Goal: Task Accomplishment & Management: Manage account settings

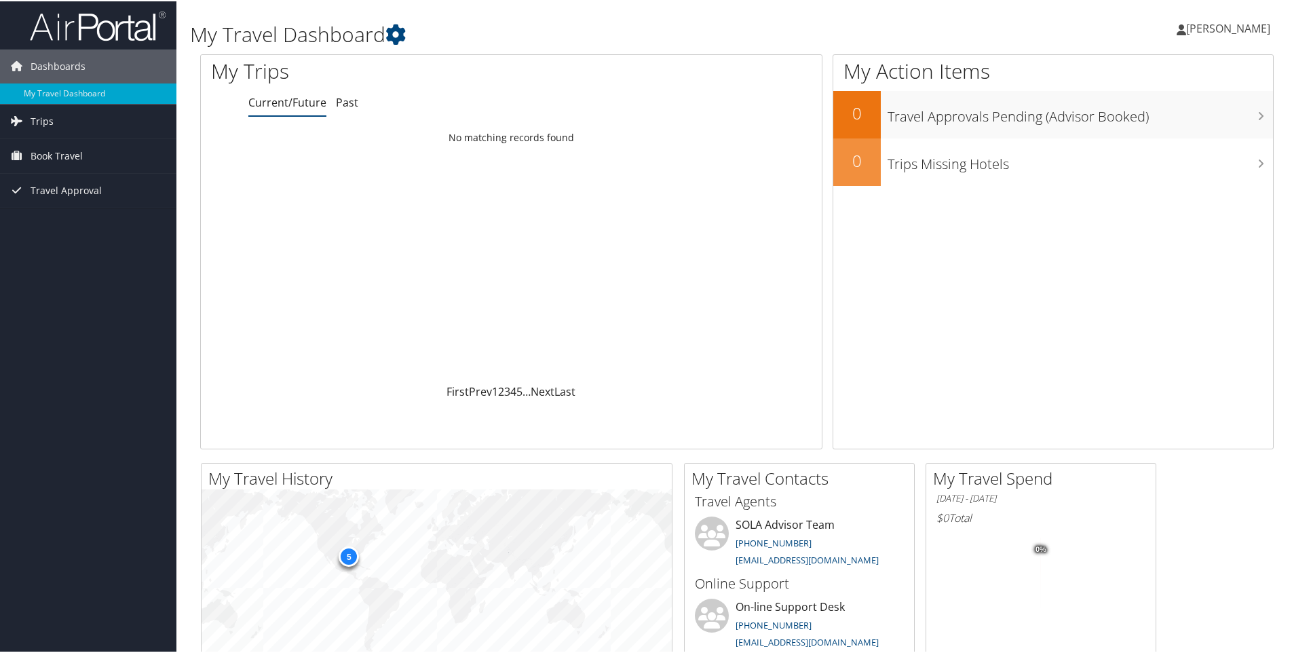
click at [48, 155] on span "Book Travel" at bounding box center [57, 155] width 52 height 34
click at [113, 199] on link "Book/Manage Online Trips" at bounding box center [88, 202] width 176 height 20
click at [73, 218] on span "Travel Approval" at bounding box center [66, 230] width 71 height 34
click at [90, 261] on link "Pending Trip Approvals" at bounding box center [88, 257] width 176 height 20
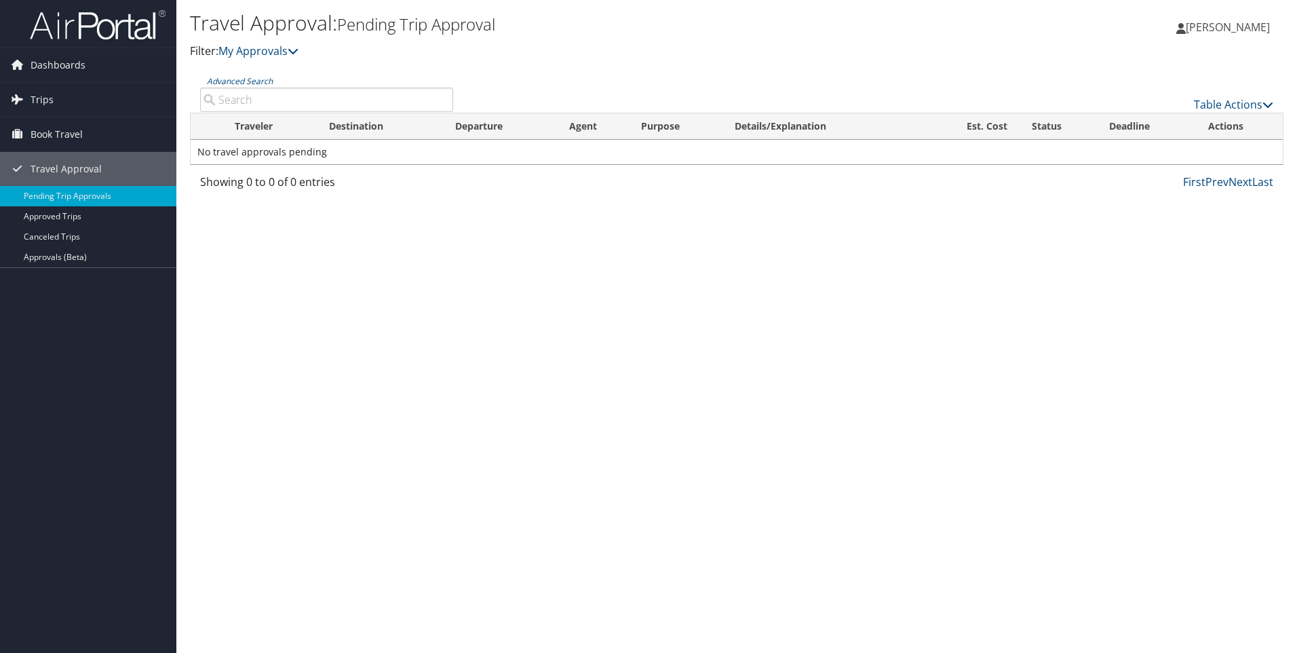
click at [115, 221] on link "Approved Trips" at bounding box center [88, 216] width 176 height 20
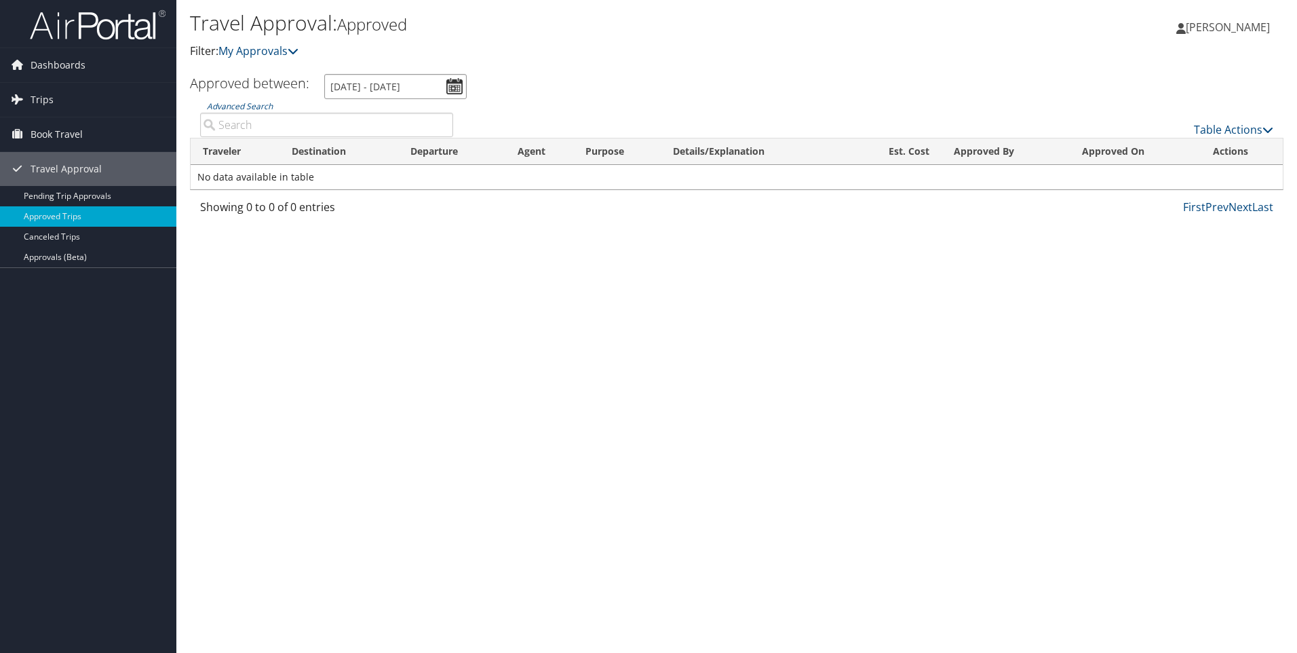
click at [460, 78] on input "8/29/2025 - 9/29/2025" at bounding box center [395, 86] width 142 height 25
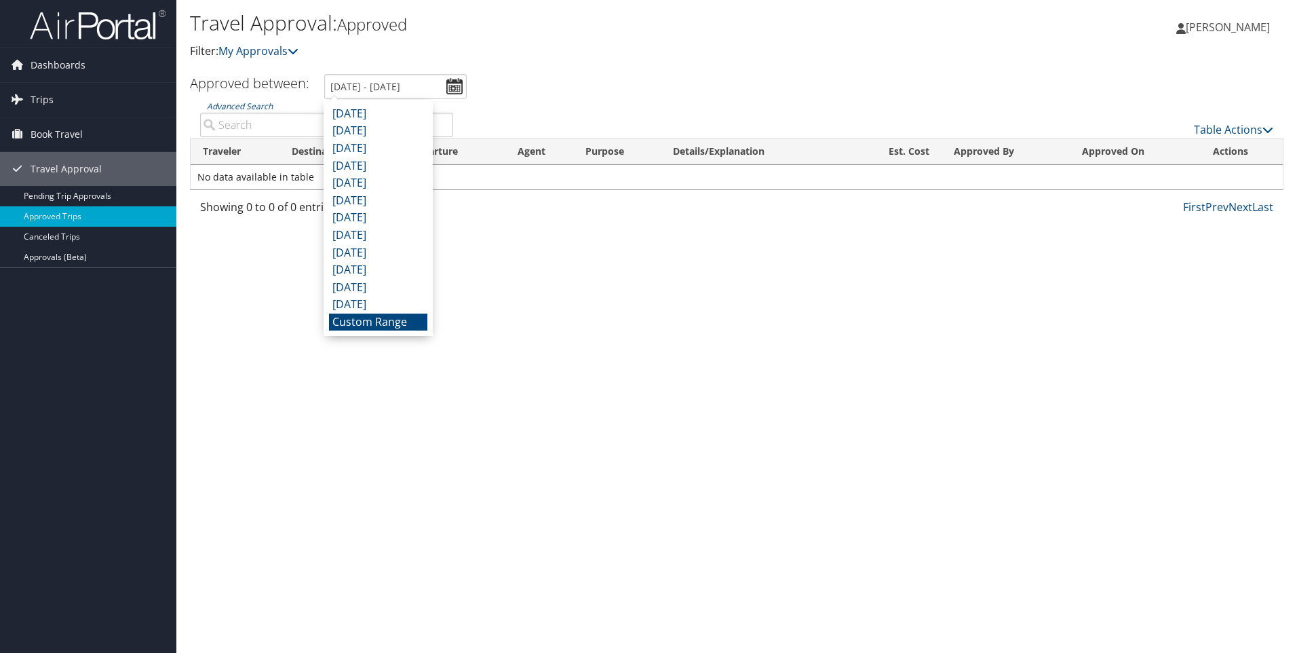
click at [400, 307] on li "September 2024" at bounding box center [378, 305] width 98 height 18
type input "9/1/2024 - 9/30/2024"
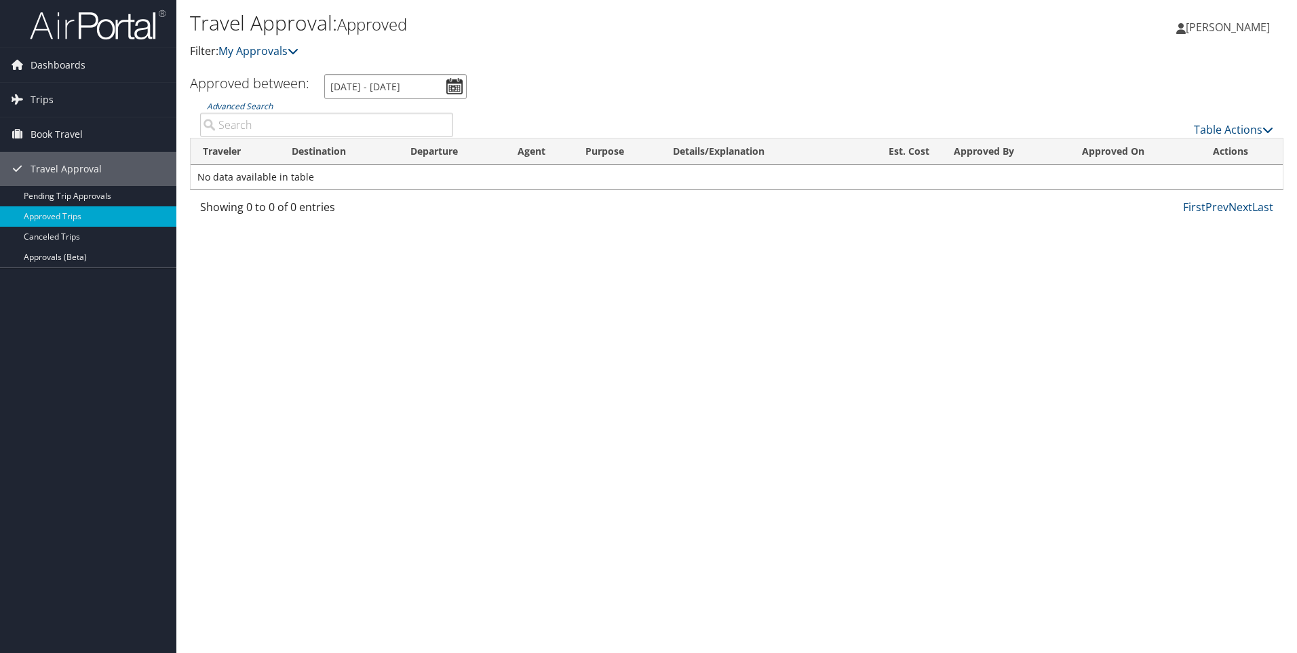
click at [420, 83] on input "9/1/2024 - 9/30/2024" at bounding box center [395, 86] width 142 height 25
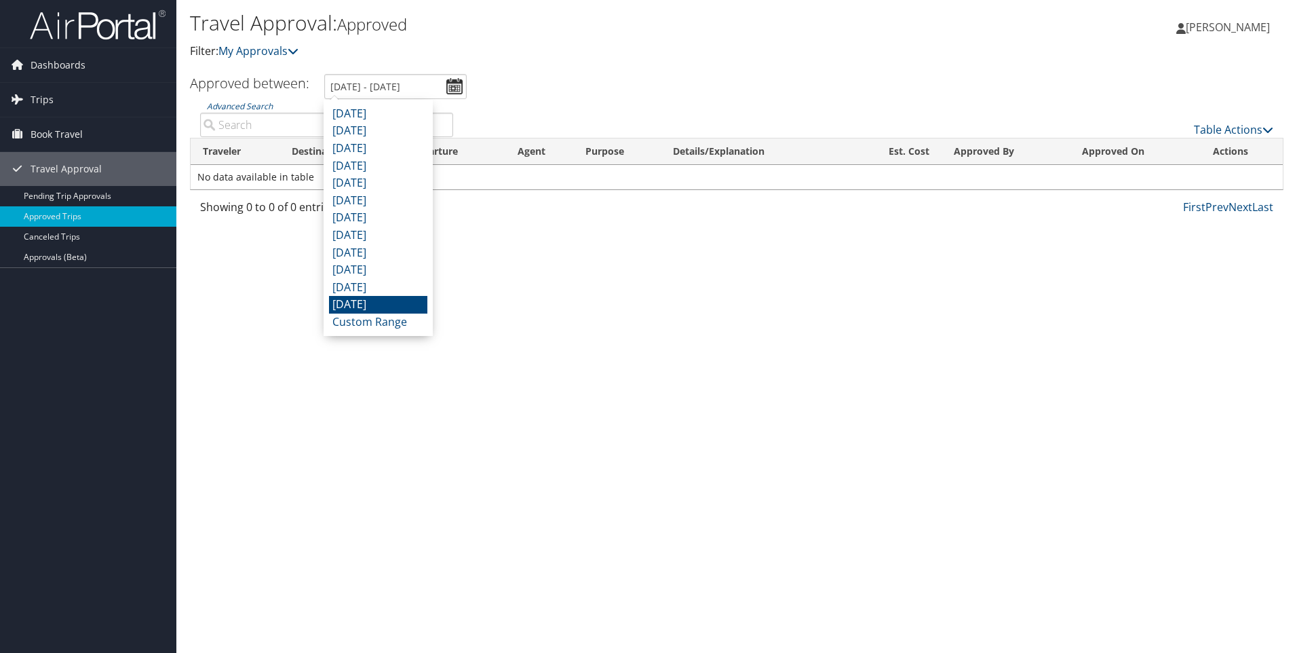
click at [76, 194] on link "Pending Trip Approvals" at bounding box center [88, 196] width 176 height 20
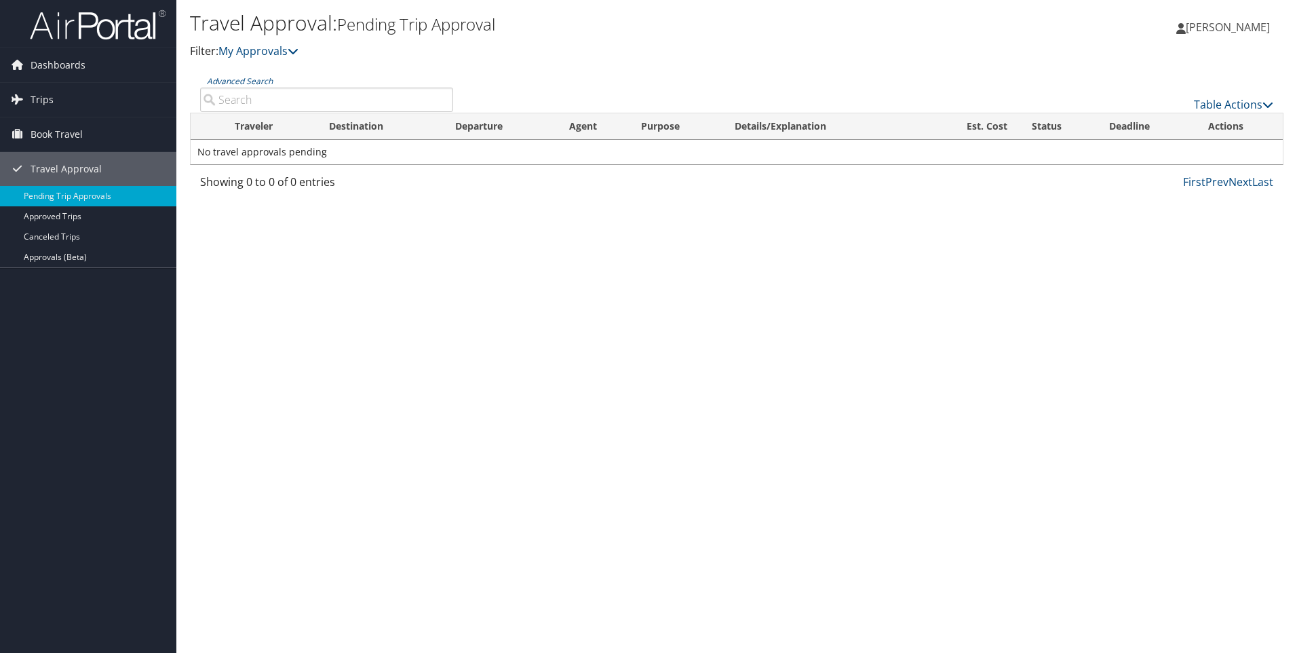
click at [89, 250] on link "Approvals (Beta)" at bounding box center [88, 257] width 176 height 20
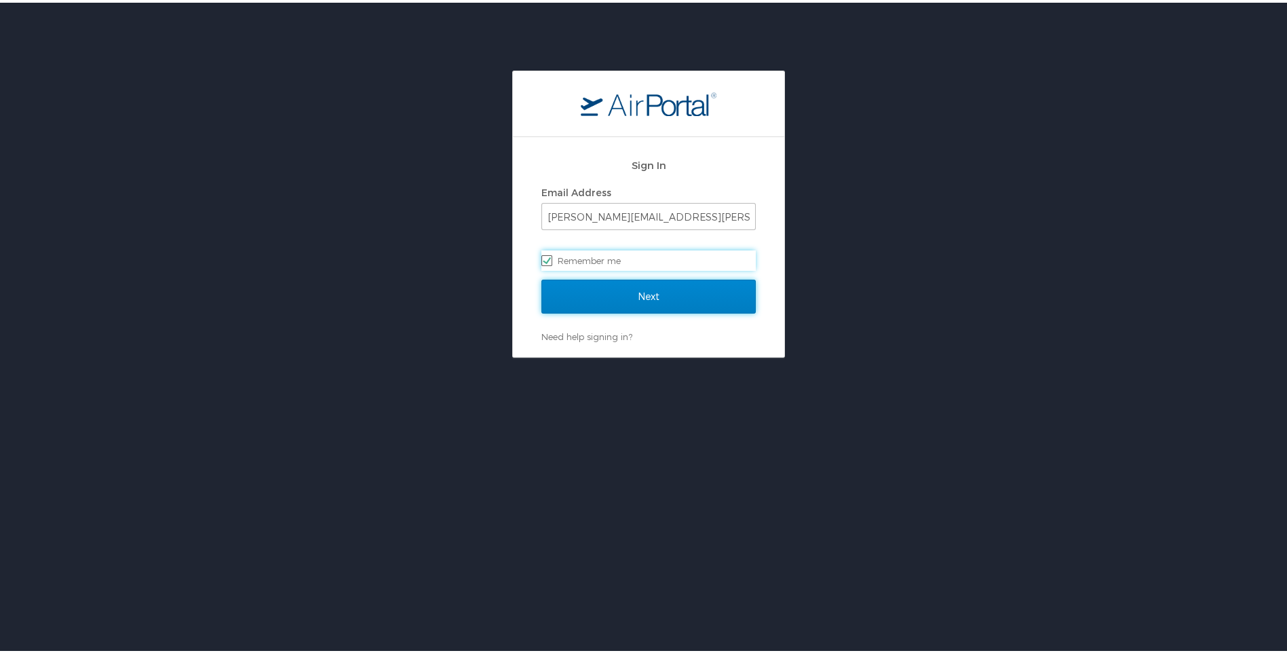
click at [645, 290] on input "Next" at bounding box center [648, 294] width 214 height 34
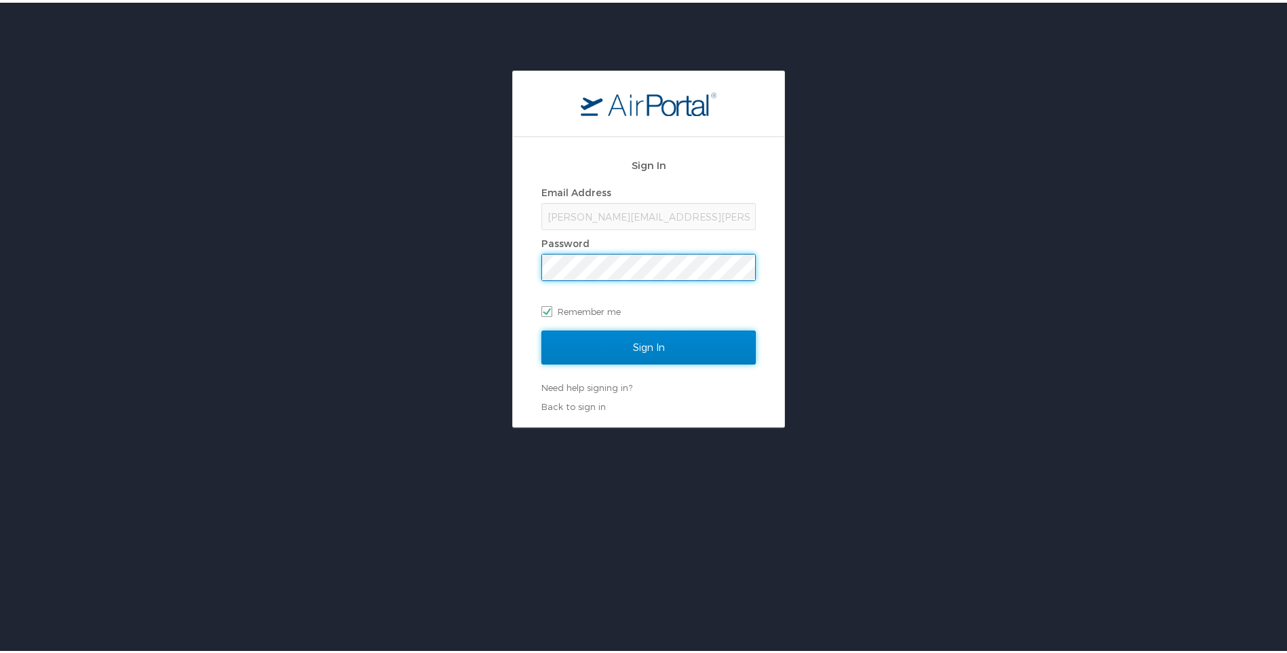
click at [632, 355] on input "Sign In" at bounding box center [648, 345] width 214 height 34
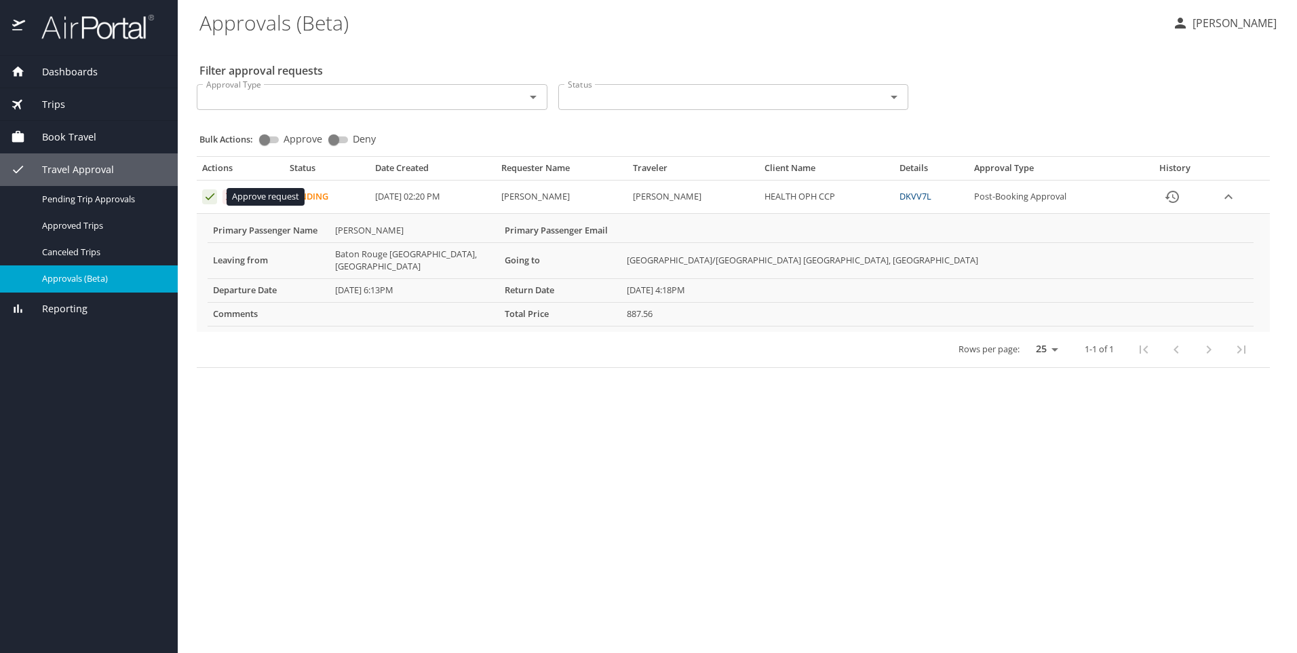
click at [214, 195] on icon "Approval table" at bounding box center [210, 196] width 13 height 13
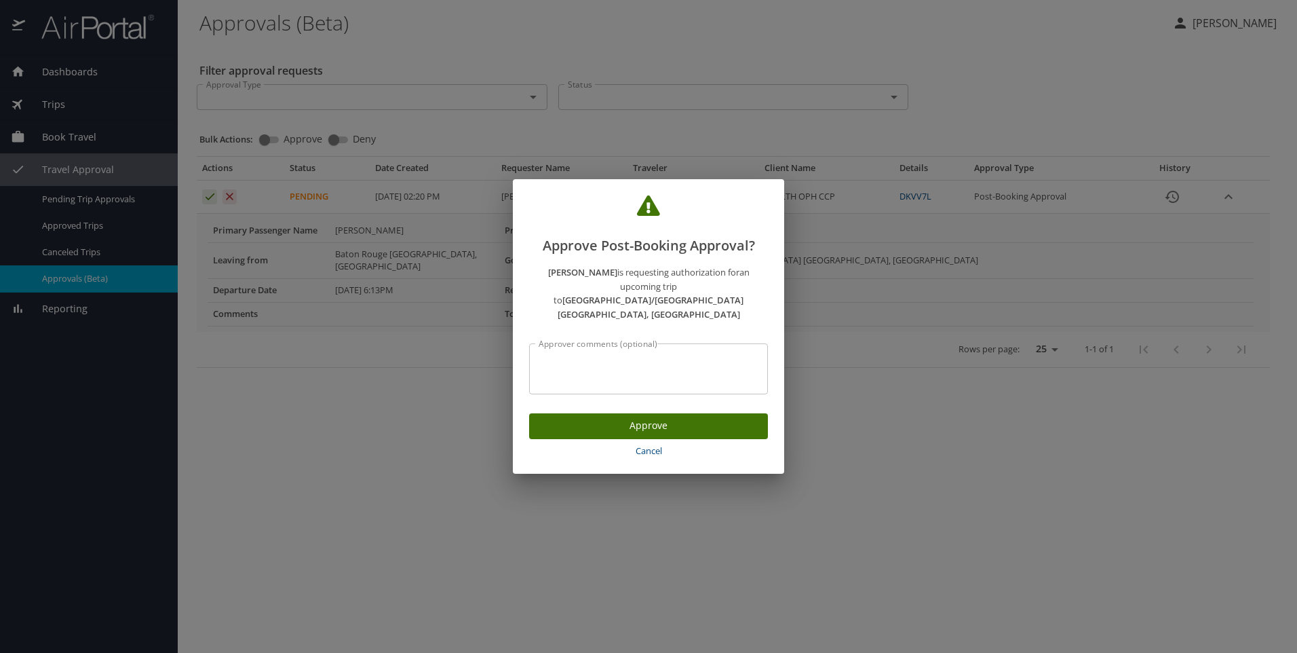
click at [687, 417] on span "Approve" at bounding box center [648, 425] width 217 height 17
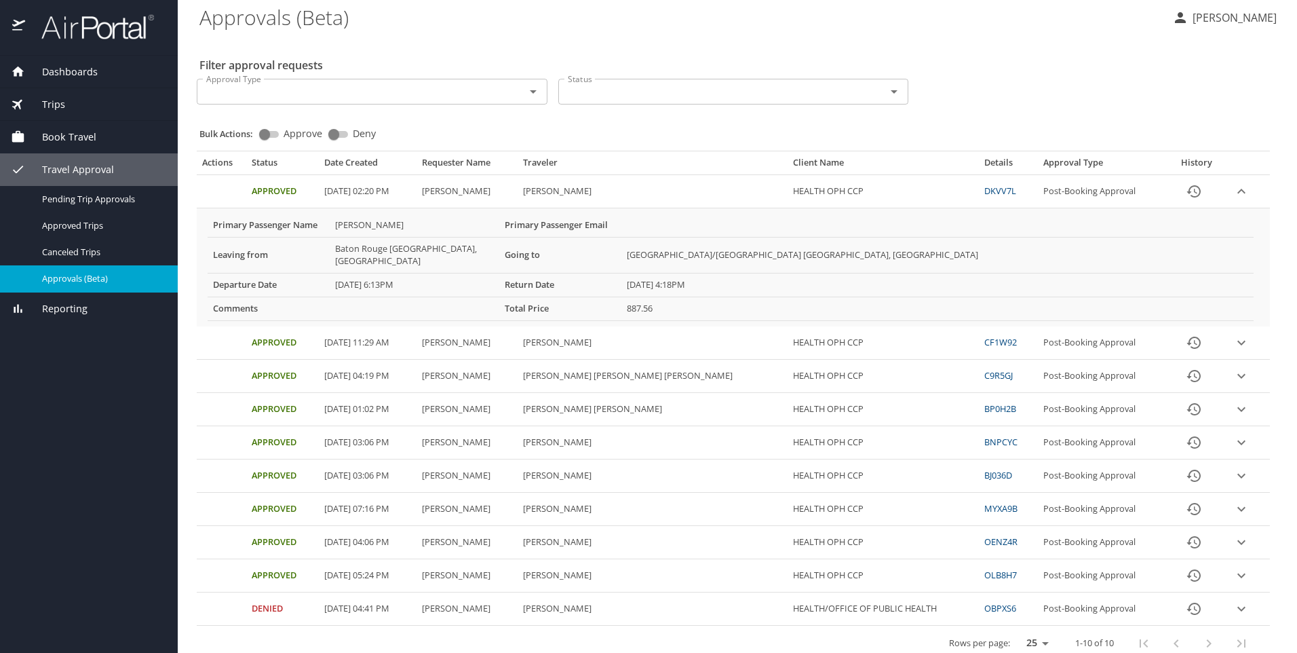
scroll to position [7, 0]
